Goal: Information Seeking & Learning: Learn about a topic

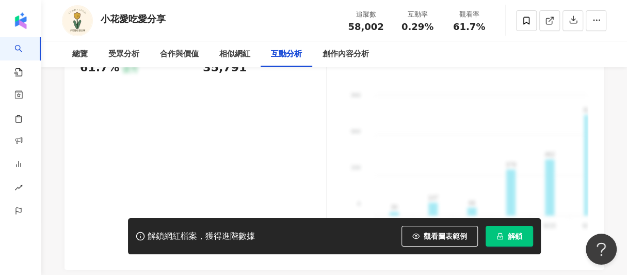
scroll to position [2284, 0]
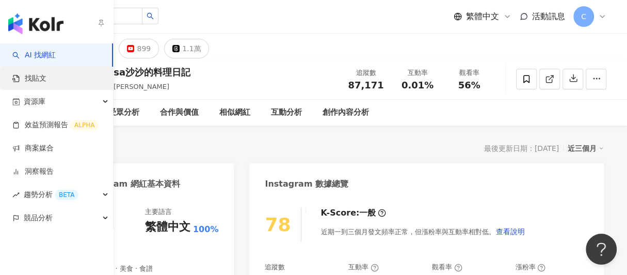
click at [46, 80] on link "找貼文" at bounding box center [29, 78] width 34 height 10
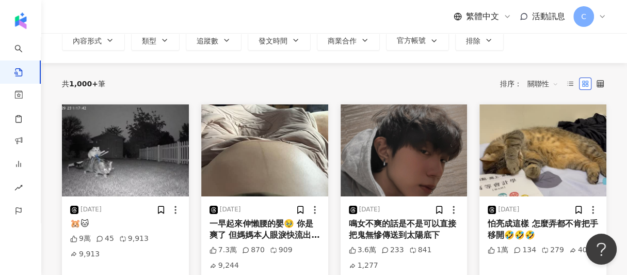
scroll to position [51, 0]
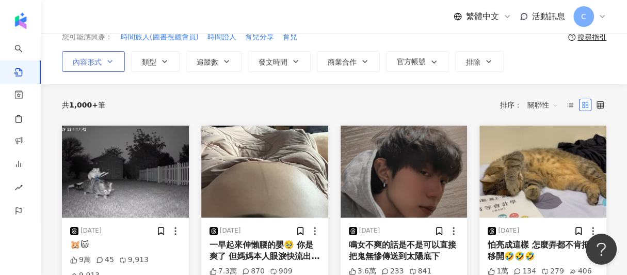
click at [70, 60] on button "內容形式" at bounding box center [93, 61] width 63 height 21
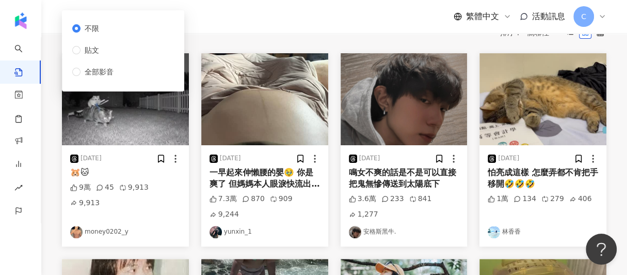
scroll to position [0, 0]
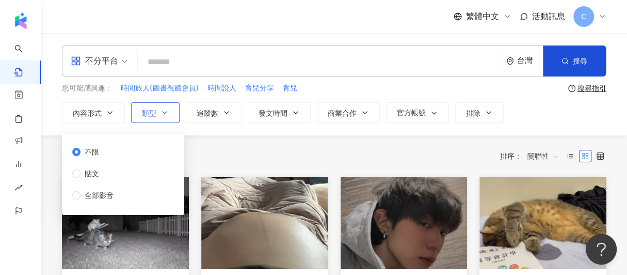
click at [146, 116] on span "類型" at bounding box center [149, 113] width 14 height 8
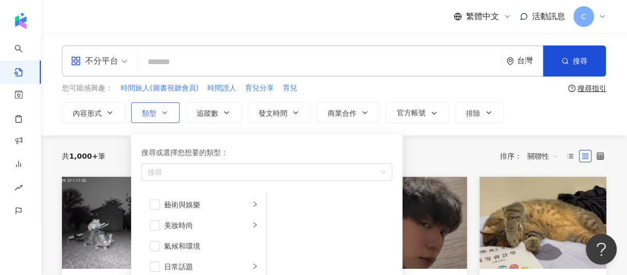
click at [146, 116] on span "類型" at bounding box center [149, 113] width 14 height 8
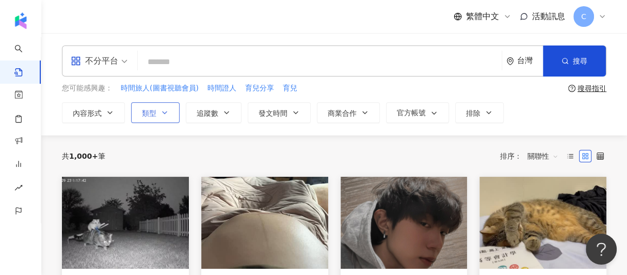
click at [146, 116] on span "類型" at bounding box center [149, 113] width 14 height 8
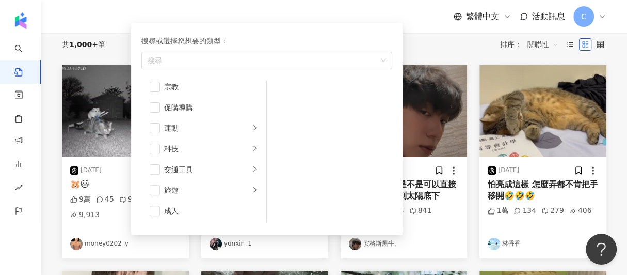
scroll to position [103, 0]
